Goal: Ask a question

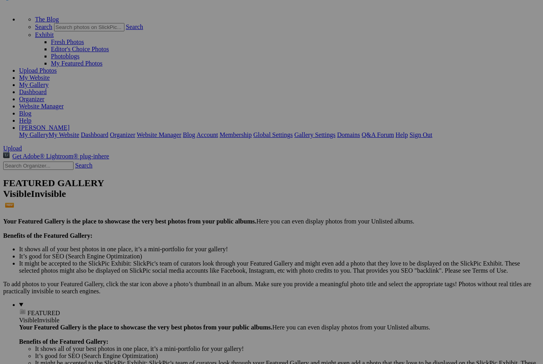
scroll to position [34, 0]
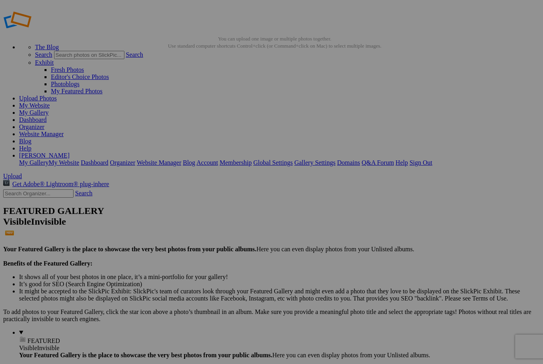
scroll to position [6, 0]
click at [31, 145] on link "Help" at bounding box center [25, 148] width 12 height 7
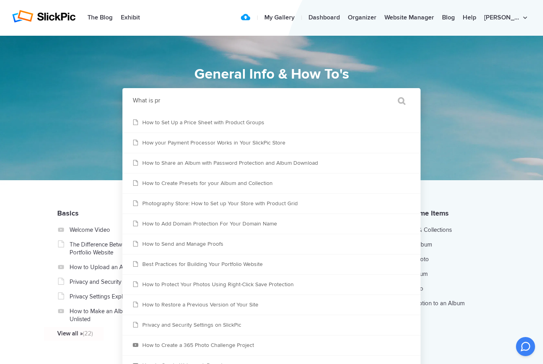
type input "What is pr"
click at [398, 101] on input "" at bounding box center [397, 100] width 33 height 19
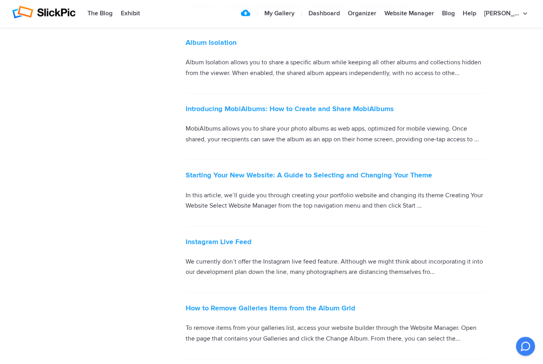
scroll to position [1310, 0]
